Goal: Use online tool/utility: Utilize a website feature to perform a specific function

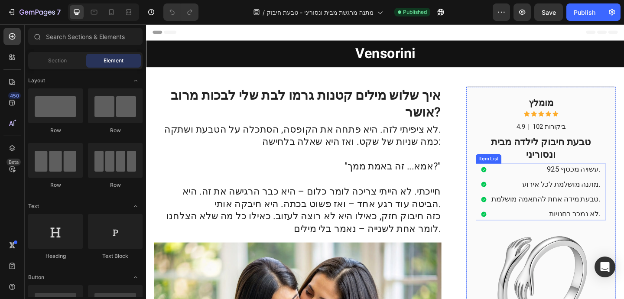
click at [505, 190] on div "עשויה מכסף 925. מתנה מושלמת לכל אירוע. טבעת מידה אחת להתאמה מושלמת. לא נמכר בחנ…" at bounding box center [576, 207] width 142 height 62
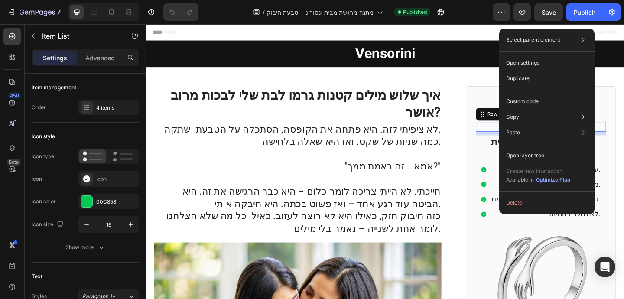
click at [513, 133] on div "4.9 Text Block | Text Block 102 ביקורות Text Block Row 9" at bounding box center [576, 135] width 142 height 11
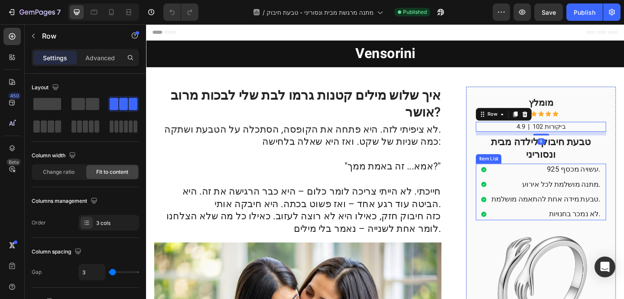
click at [522, 178] on p "עשויה מכסף 925." at bounding box center [581, 182] width 119 height 10
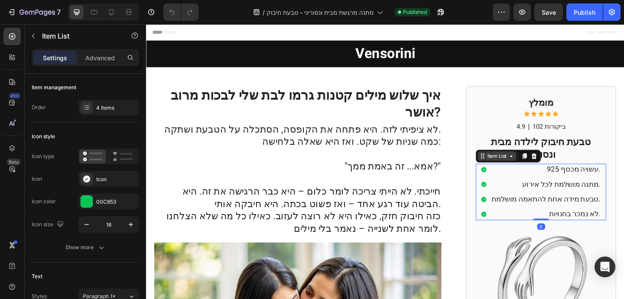
click at [521, 167] on div "Item List" at bounding box center [528, 168] width 24 height 8
click at [510, 168] on icon at bounding box center [512, 167] width 7 height 7
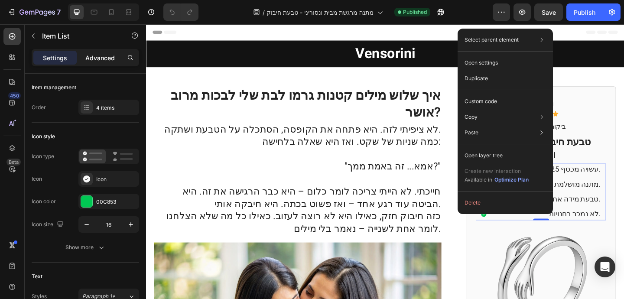
click at [88, 59] on p "Advanced" at bounding box center [99, 57] width 29 height 9
type input "100%"
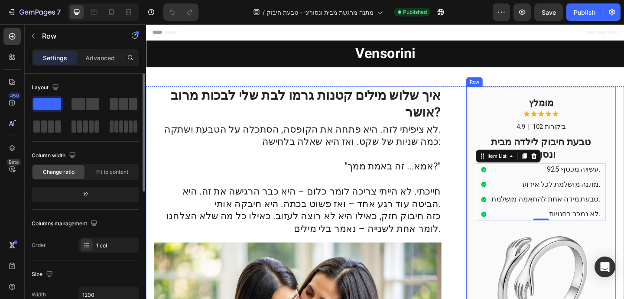
click at [624, 187] on div "מומלץ Heading Icon Icon Icon Icon Icon Icon List 4.9 Text Block | Text Block 10…" at bounding box center [575, 257] width 163 height 330
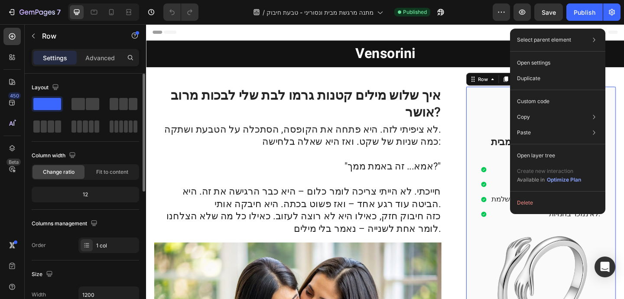
drag, startPoint x: 645, startPoint y: 187, endPoint x: 751, endPoint y: 198, distance: 106.3
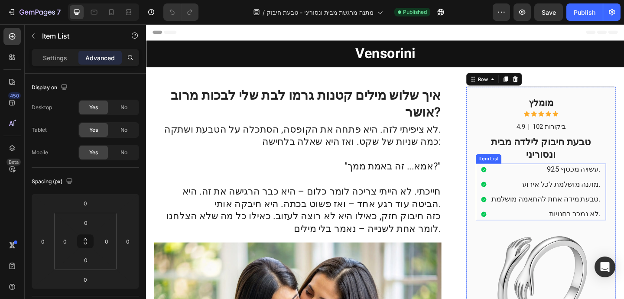
click at [505, 181] on div "עשויה מכסף 925. מתנה מושלמת לכל אירוע. טבעת מידה אחת להתאמה מושלמת. לא נמכר בחנ…" at bounding box center [576, 207] width 142 height 62
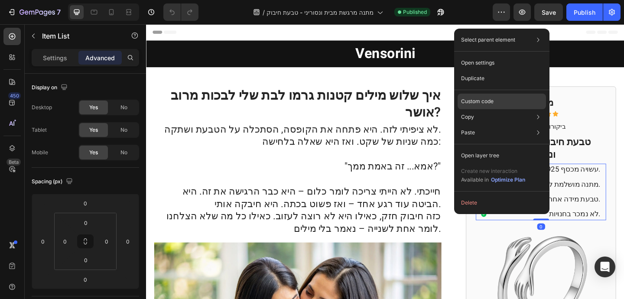
click at [497, 125] on div "Custom code" at bounding box center [502, 133] width 88 height 16
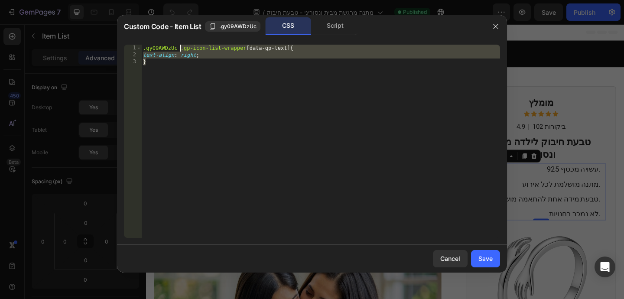
drag, startPoint x: 173, startPoint y: 67, endPoint x: 182, endPoint y: 50, distance: 19.2
click at [182, 50] on div ".gy09AWDzUc .gp-icon-list-wrapper [ data-gp-text ] { text-align : right ; }" at bounding box center [320, 148] width 359 height 207
click at [185, 94] on div ".gy09AWDzUc .gp-icon-list-wrapper [ data-gp-text ] { text-align : right ; }" at bounding box center [320, 141] width 359 height 193
type textarea "}"
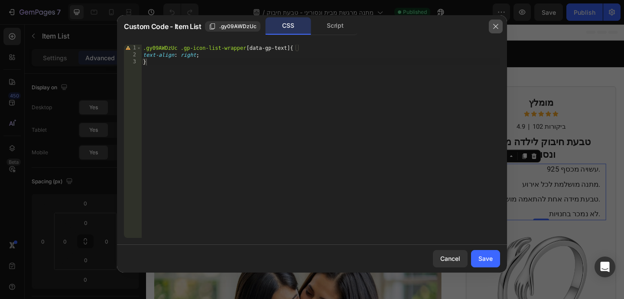
click at [497, 25] on icon "button" at bounding box center [495, 26] width 5 height 5
type input "8"
